Goal: Find specific page/section: Find specific page/section

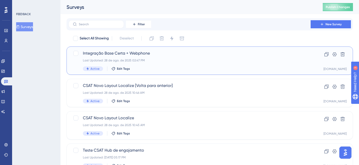
click at [193, 54] on span "Integração Base Certa + Webphone" at bounding box center [190, 53] width 214 height 6
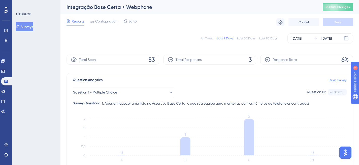
click at [210, 38] on div "All Times" at bounding box center [207, 38] width 12 height 4
click at [111, 94] on span "Question 1 - Multiple Choice" at bounding box center [95, 92] width 44 height 6
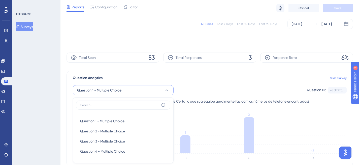
scroll to position [49, 0]
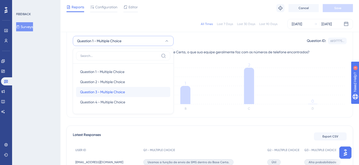
click at [113, 93] on span "Question 3 - Multiple Choice" at bounding box center [102, 92] width 45 height 6
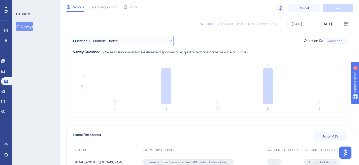
click at [151, 43] on button "Question 3 - Multiple Choice" at bounding box center [123, 41] width 101 height 10
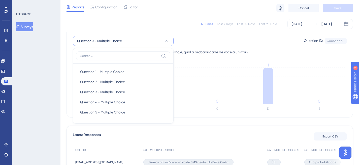
scroll to position [52, 0]
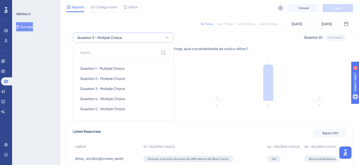
click at [202, 34] on div "Question 3 - Multiple Choice Question 1 - Multiple Choice Question 1 - Multiple…" at bounding box center [210, 38] width 274 height 10
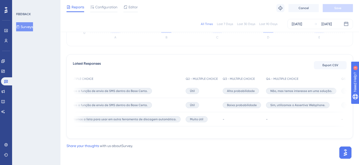
scroll to position [0, 142]
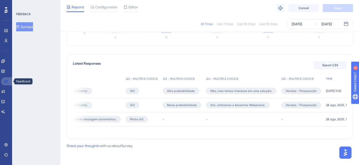
click at [9, 83] on link at bounding box center [7, 81] width 12 height 8
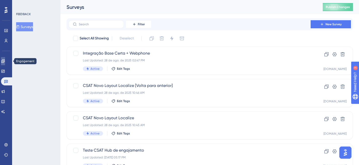
click at [2, 61] on link at bounding box center [3, 61] width 4 height 8
